Goal: Information Seeking & Learning: Understand process/instructions

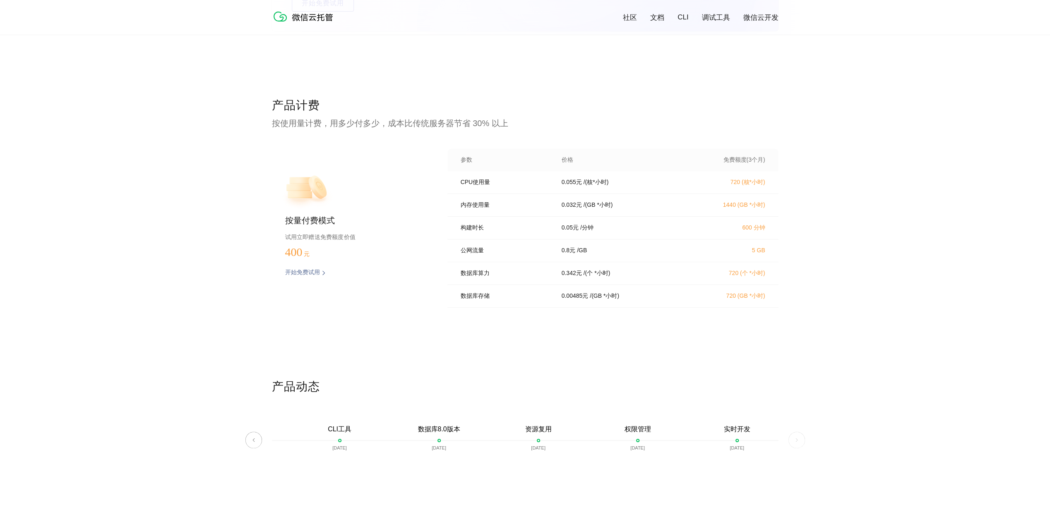
scroll to position [1612, 0]
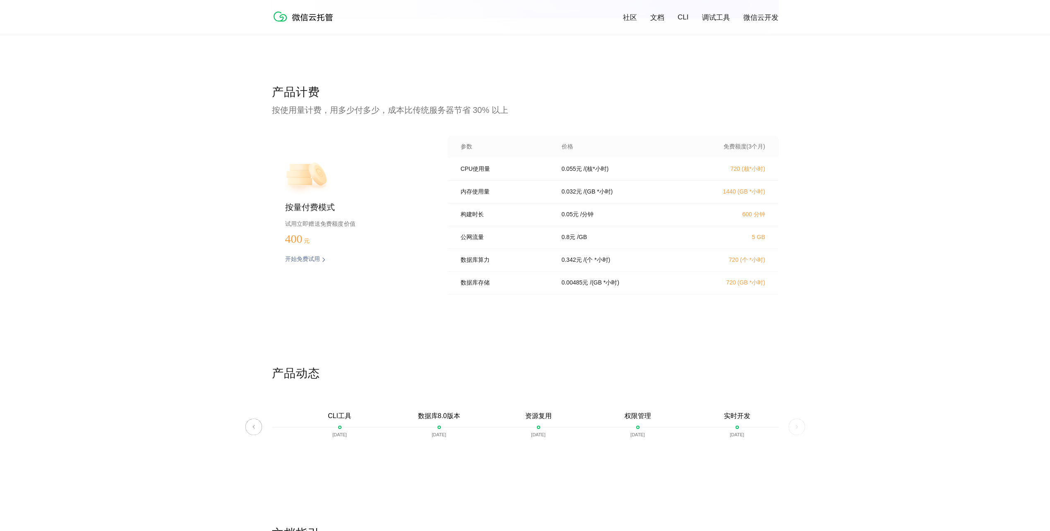
click at [581, 241] on p "/ [GEOGRAPHIC_DATA]" at bounding box center [582, 237] width 10 height 7
drag, startPoint x: 581, startPoint y: 242, endPoint x: 512, endPoint y: 209, distance: 76.6
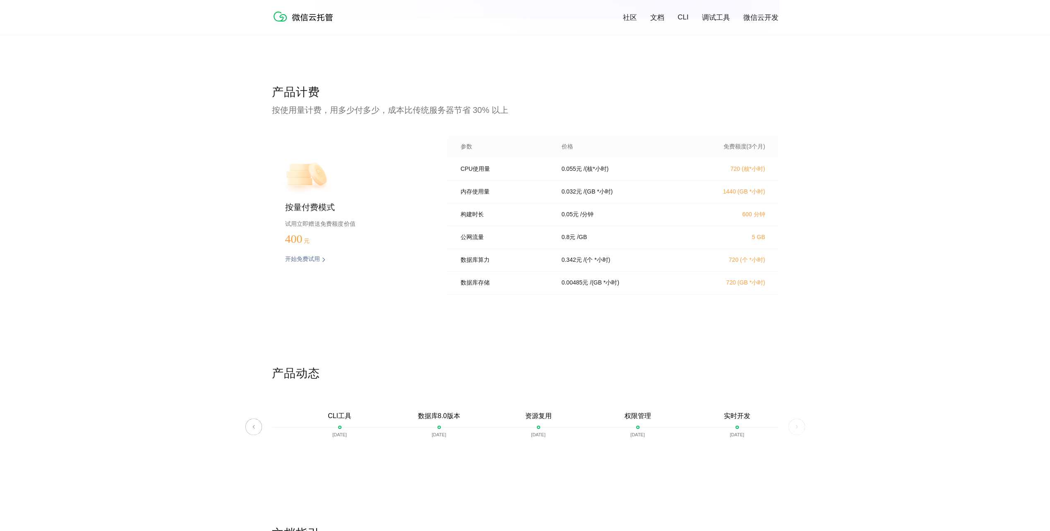
click at [512, 209] on div "构建时长 0.05 元 / 分钟 600 分钟" at bounding box center [612, 215] width 331 height 23
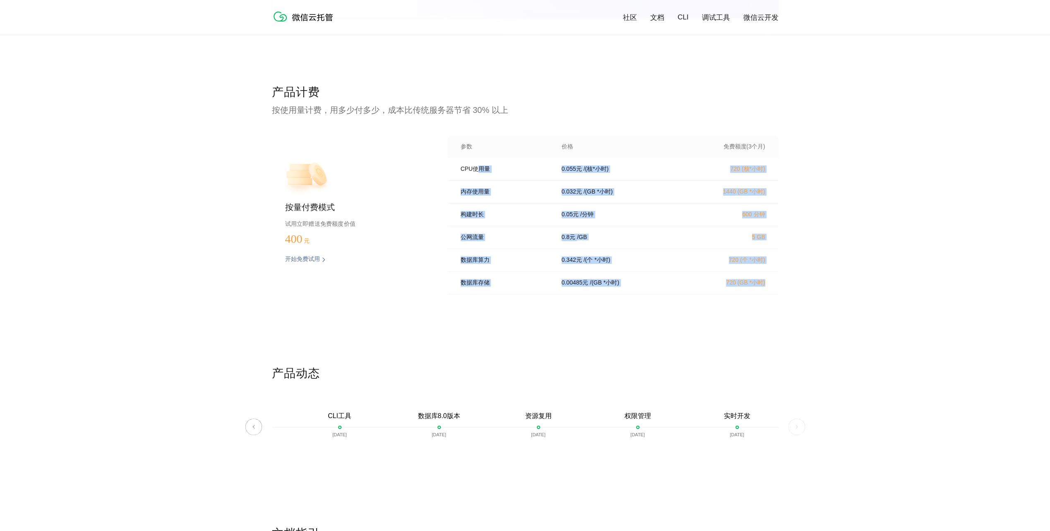
drag, startPoint x: 501, startPoint y: 171, endPoint x: 826, endPoint y: 277, distance: 341.1
click at [826, 277] on div "产品计费 按使用量计费，用多少付多少，成本比传统服务器节省 30% 以上 按量付费模式 试用立即赠送免费额度价值 400 元 开始免费试用 预估费用 参数 价…" at bounding box center [525, 224] width 1050 height 281
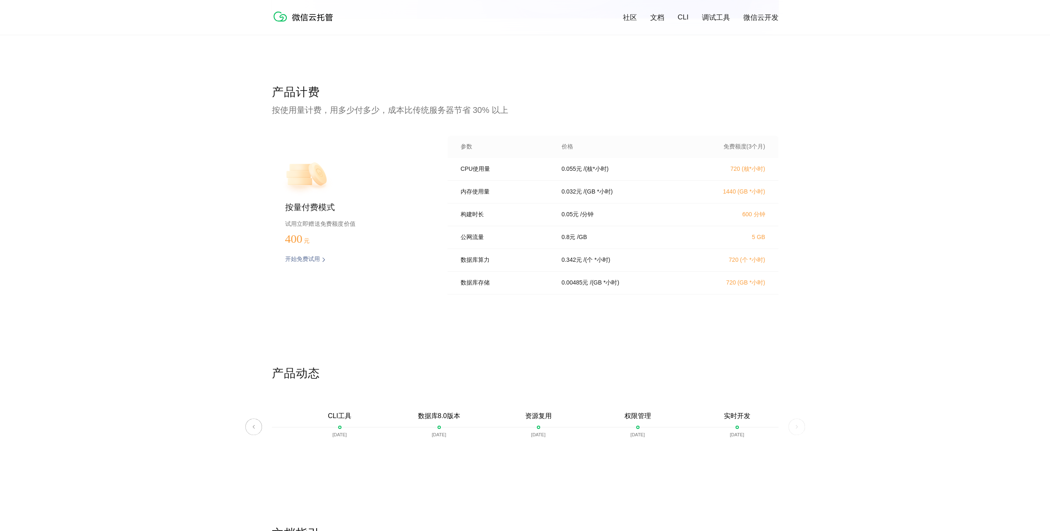
drag, startPoint x: 826, startPoint y: 277, endPoint x: 815, endPoint y: 314, distance: 38.8
click at [815, 314] on div "产品计费 按使用量计费，用多少付多少，成本比传统服务器节省 30% 以上 按量付费模式 试用立即赠送免费额度价值 400 元 开始免费试用 预估费用 参数 价…" at bounding box center [525, 224] width 1050 height 281
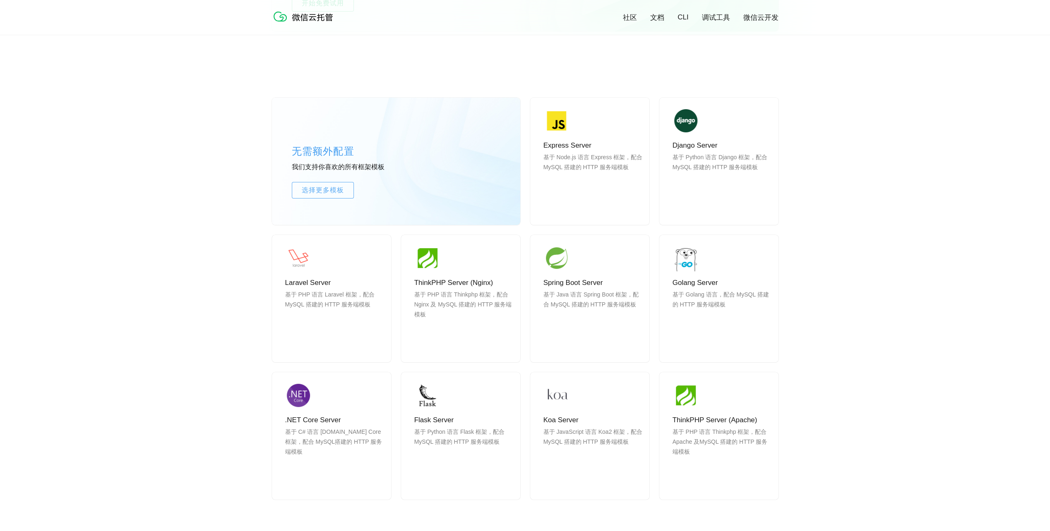
scroll to position [636, 0]
click at [605, 339] on span "使用" at bounding box center [590, 342] width 60 height 17
